Goal: Task Accomplishment & Management: Manage account settings

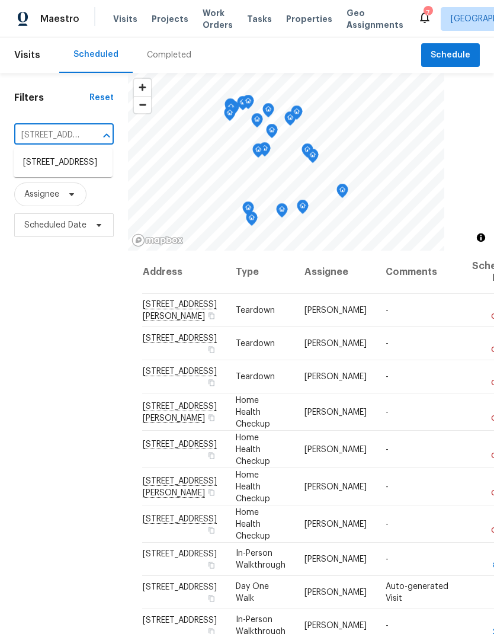
scroll to position [0, 145]
click at [75, 170] on li "[STREET_ADDRESS]" at bounding box center [63, 163] width 99 height 20
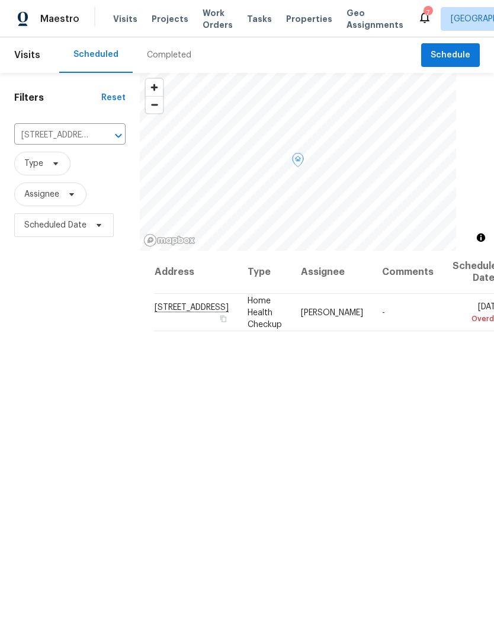
click at [0, 0] on icon at bounding box center [0, 0] width 0 height 0
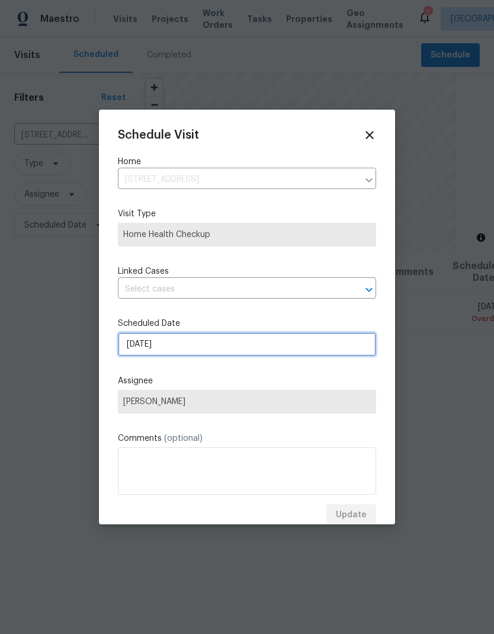
click at [189, 347] on input "[DATE]" at bounding box center [247, 345] width 258 height 24
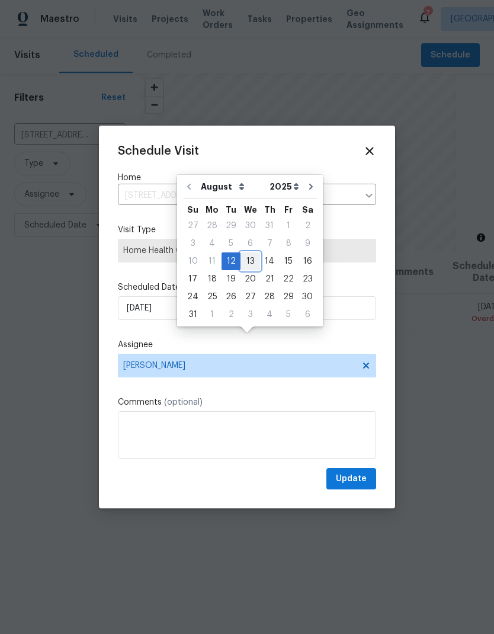
click at [251, 261] on div "13" at bounding box center [251, 261] width 20 height 17
type input "[DATE]"
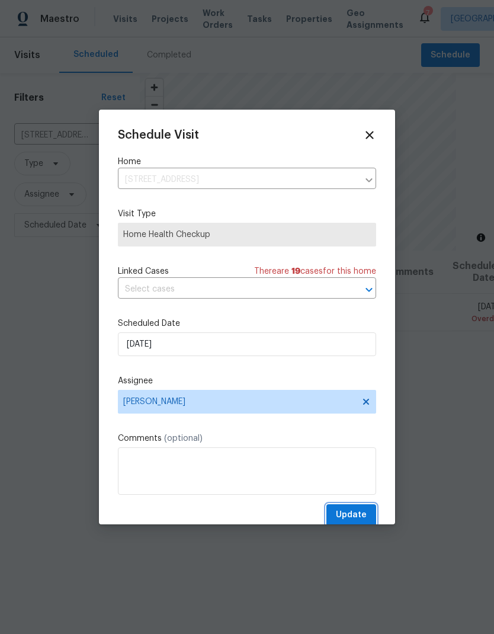
click at [360, 519] on span "Update" at bounding box center [351, 515] width 31 height 15
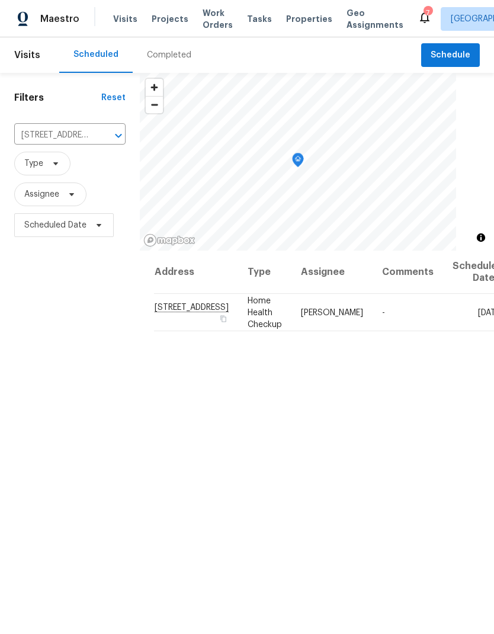
click at [221, 37] on div "Scheduled Completed" at bounding box center [240, 55] width 362 height 36
click at [206, 28] on span "Work Orders" at bounding box center [218, 19] width 30 height 24
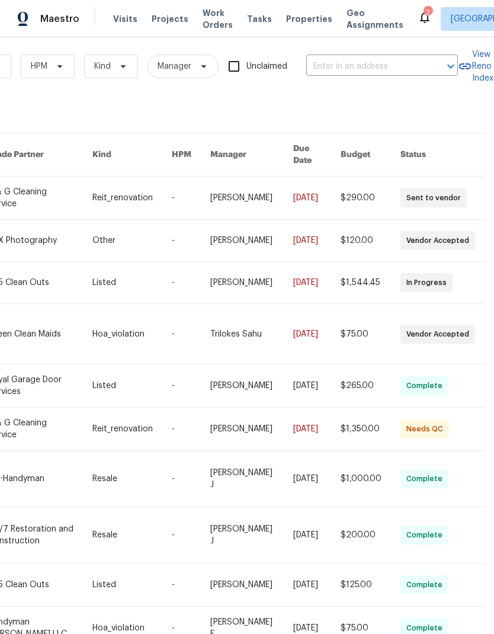
scroll to position [6, 195]
click at [339, 65] on input "text" at bounding box center [366, 67] width 119 height 18
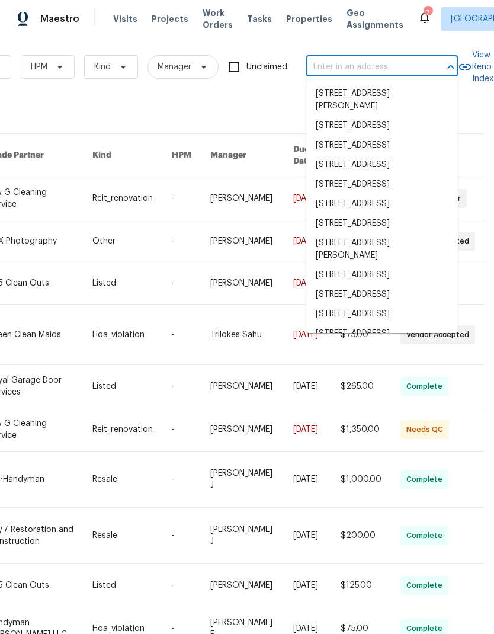
click at [330, 61] on input "text" at bounding box center [366, 67] width 119 height 18
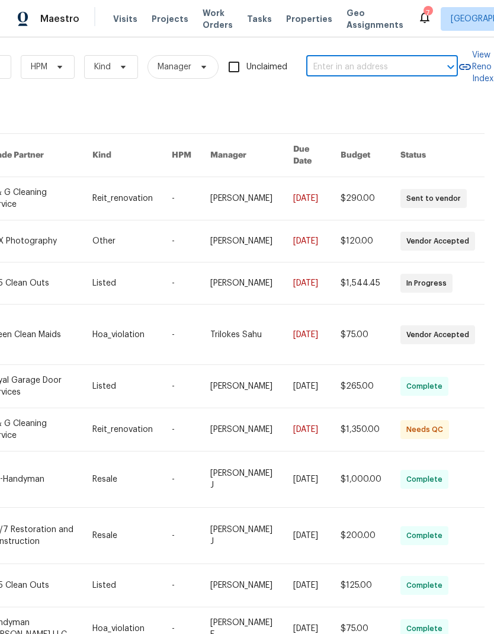
paste input "[STREET_ADDRESS]"
type input "[STREET_ADDRESS]"
click at [375, 104] on li "[STREET_ADDRESS]" at bounding box center [383, 94] width 152 height 20
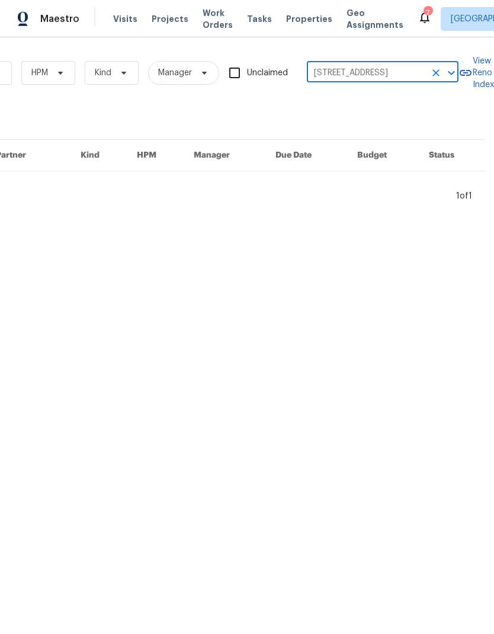
scroll to position [0, 195]
click at [159, 17] on span "Projects" at bounding box center [170, 19] width 37 height 12
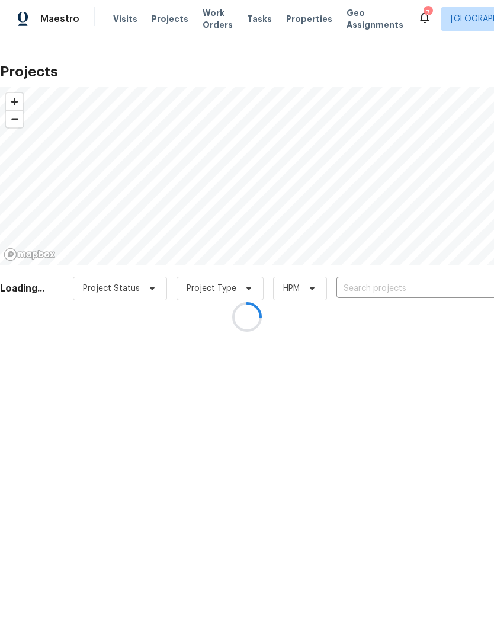
click at [377, 289] on div at bounding box center [247, 317] width 494 height 634
click at [372, 286] on div at bounding box center [247, 317] width 494 height 634
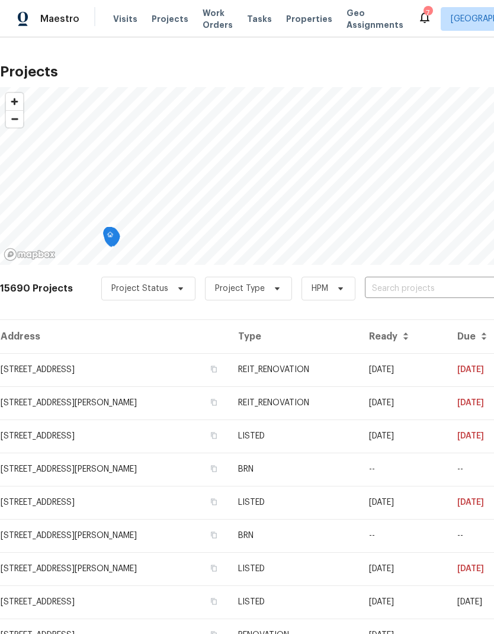
click at [382, 286] on input "text" at bounding box center [433, 289] width 136 height 18
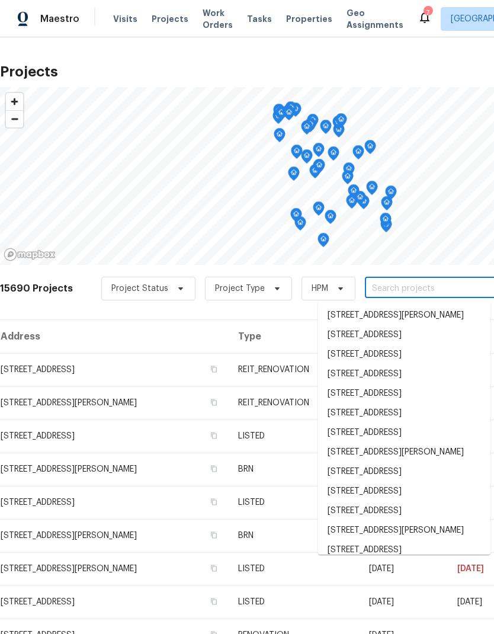
click at [390, 288] on input "text" at bounding box center [433, 289] width 136 height 18
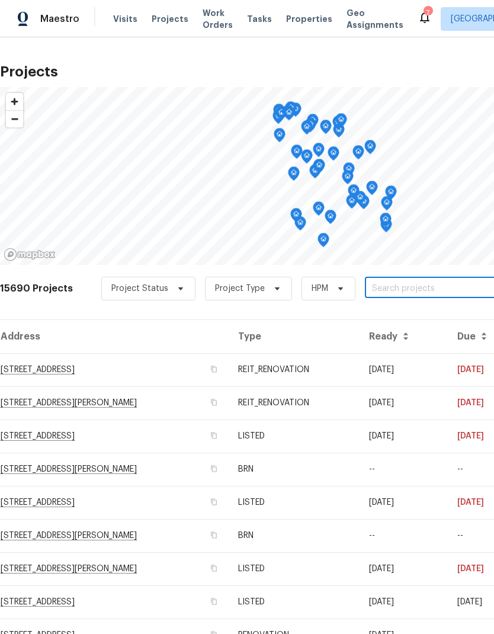
paste input "[STREET_ADDRESS]"
type input "[STREET_ADDRESS]"
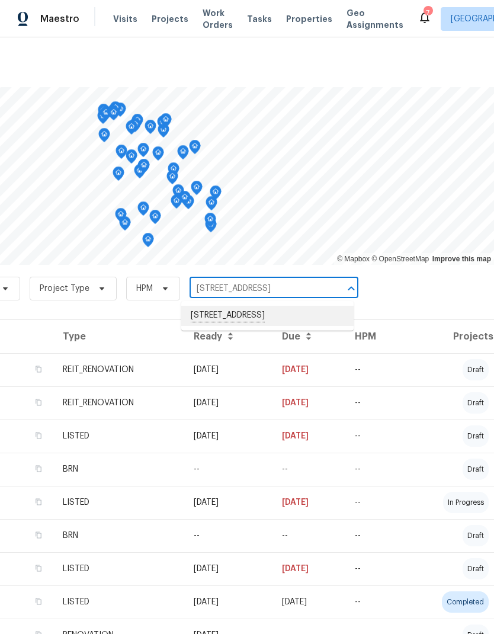
click at [315, 318] on li "[STREET_ADDRESS]" at bounding box center [267, 316] width 173 height 20
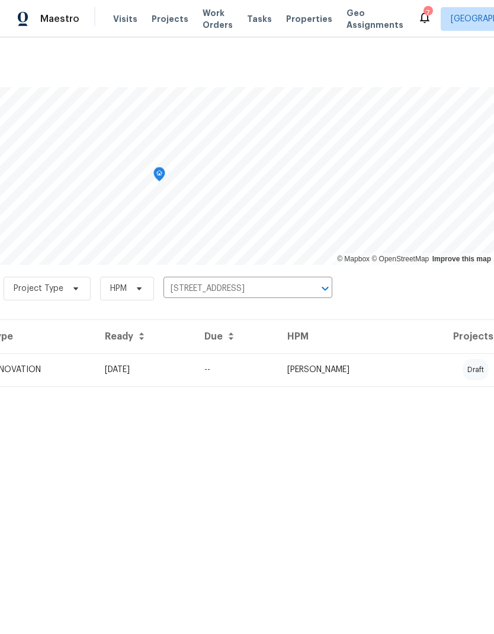
click at [95, 368] on td "RENOVATION" at bounding box center [37, 369] width 115 height 33
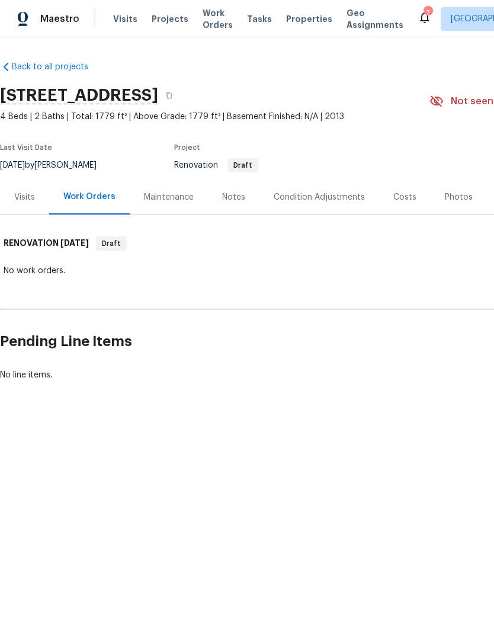
click at [230, 194] on div "Notes" at bounding box center [233, 197] width 23 height 12
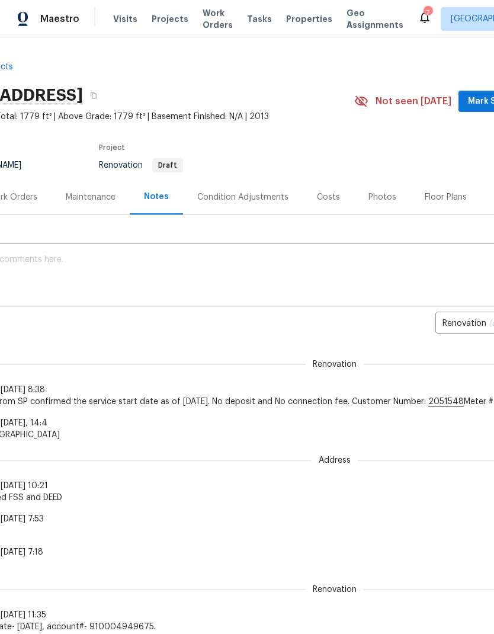
scroll to position [0, 78]
click at [102, 91] on button "button" at bounding box center [91, 95] width 21 height 21
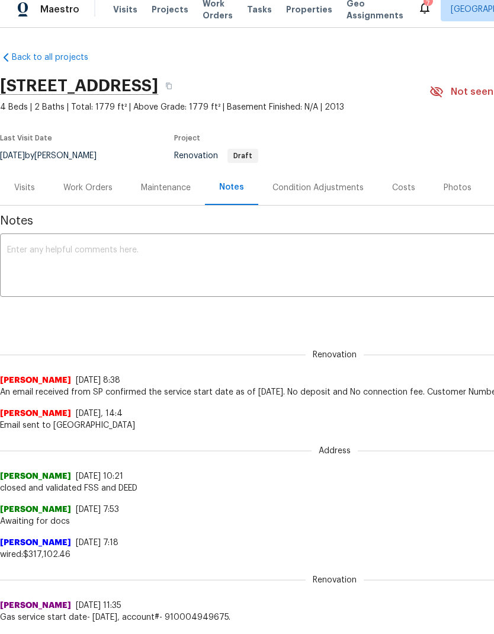
scroll to position [0, 0]
click at [318, 173] on div "Condition Adjustments" at bounding box center [318, 187] width 120 height 35
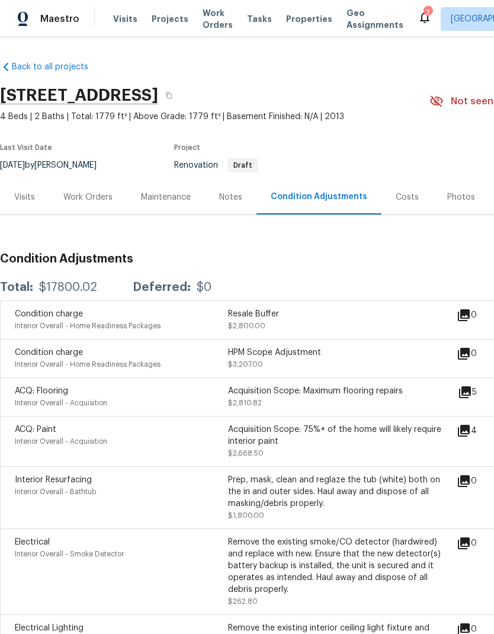
click at [107, 199] on div "Work Orders" at bounding box center [87, 197] width 49 height 12
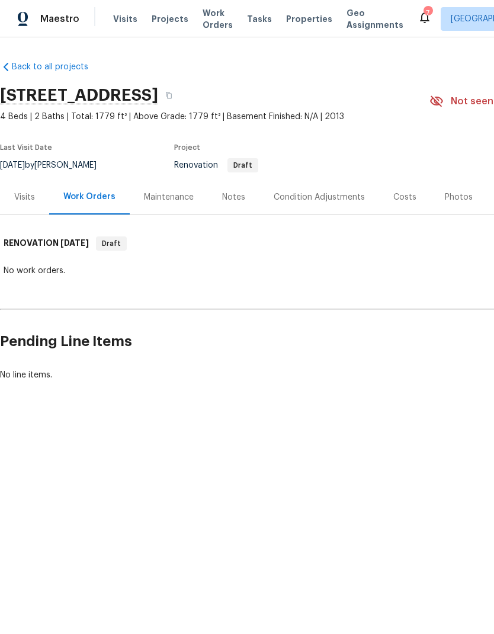
click at [248, 200] on div "Notes" at bounding box center [234, 197] width 52 height 35
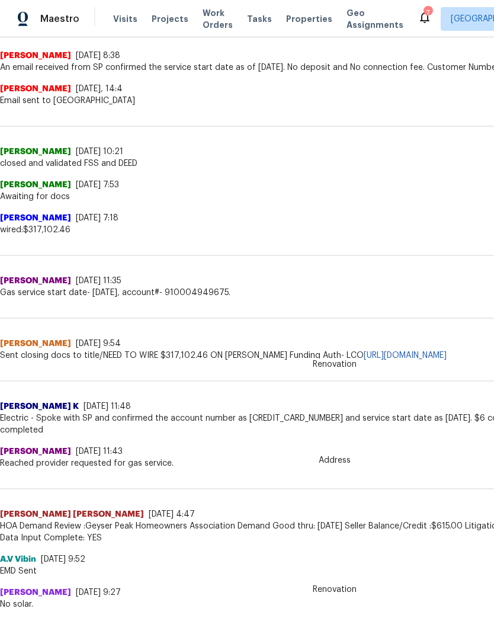
scroll to position [334, 0]
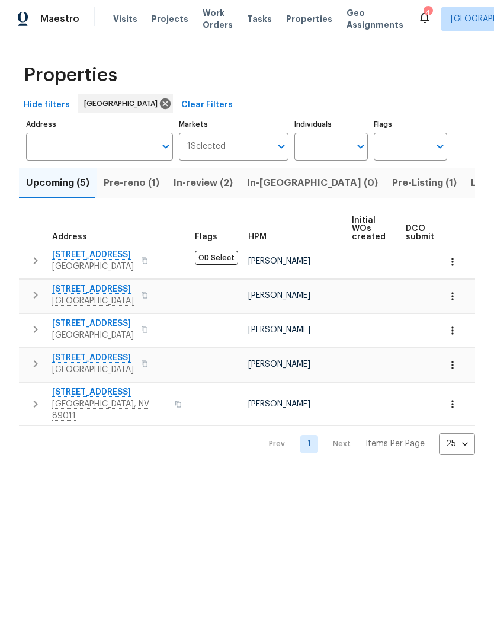
click at [156, 191] on button "Pre-reno (1)" at bounding box center [132, 183] width 70 height 31
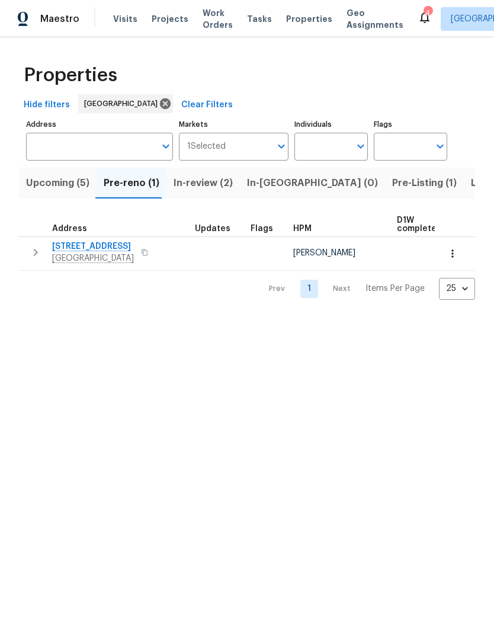
click at [452, 253] on icon "button" at bounding box center [453, 254] width 12 height 12
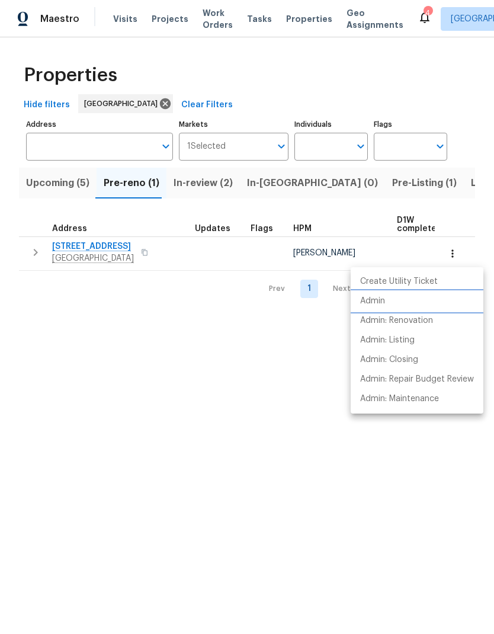
click at [389, 301] on li "Admin" at bounding box center [417, 302] width 133 height 20
